Goal: Book appointment/travel/reservation

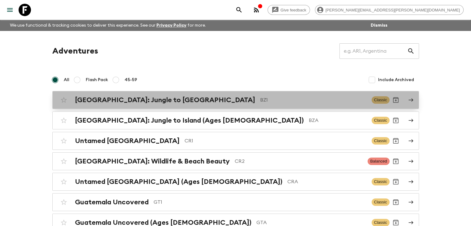
click at [128, 98] on h2 "[GEOGRAPHIC_DATA]: Jungle to [GEOGRAPHIC_DATA]" at bounding box center [165, 100] width 180 height 8
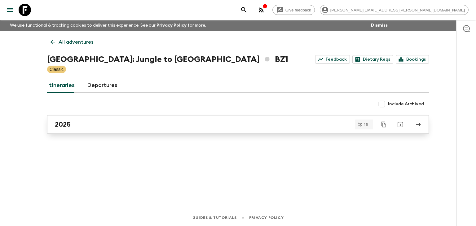
click at [82, 128] on div "2025" at bounding box center [232, 125] width 355 height 8
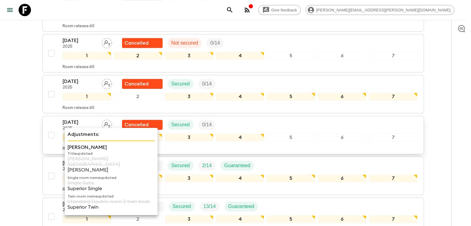
scroll to position [477, 0]
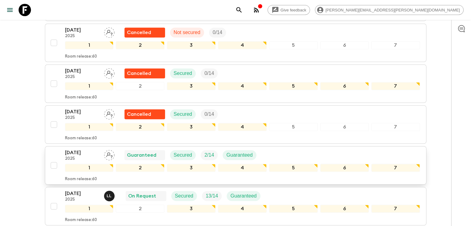
click at [69, 149] on p "[DATE]" at bounding box center [82, 152] width 34 height 7
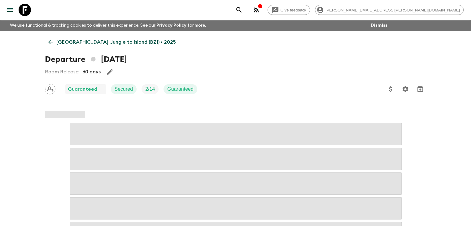
click at [139, 71] on div "Room Release: 60 days" at bounding box center [236, 72] width 382 height 12
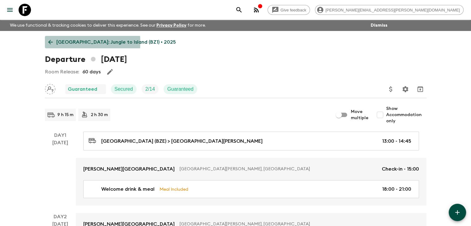
click at [52, 42] on icon at bounding box center [50, 42] width 7 height 7
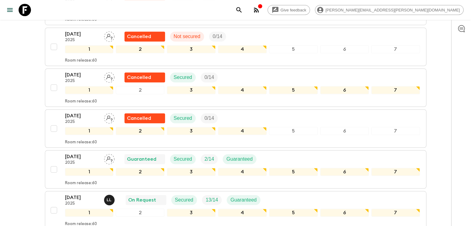
scroll to position [558, 0]
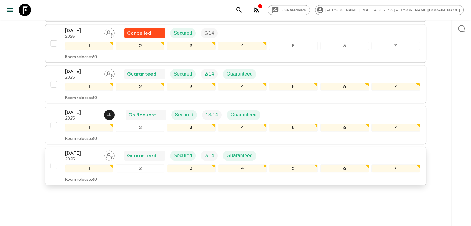
click at [72, 150] on p "[DATE]" at bounding box center [82, 153] width 34 height 7
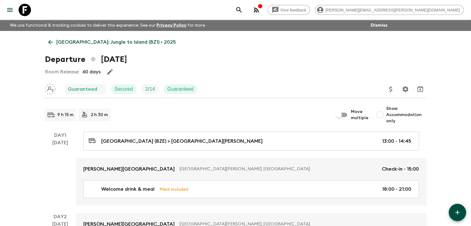
click at [55, 37] on link "[GEOGRAPHIC_DATA]: Jungle to Island (BZ1) • 2025" at bounding box center [112, 42] width 134 height 12
